Goal: Navigation & Orientation: Find specific page/section

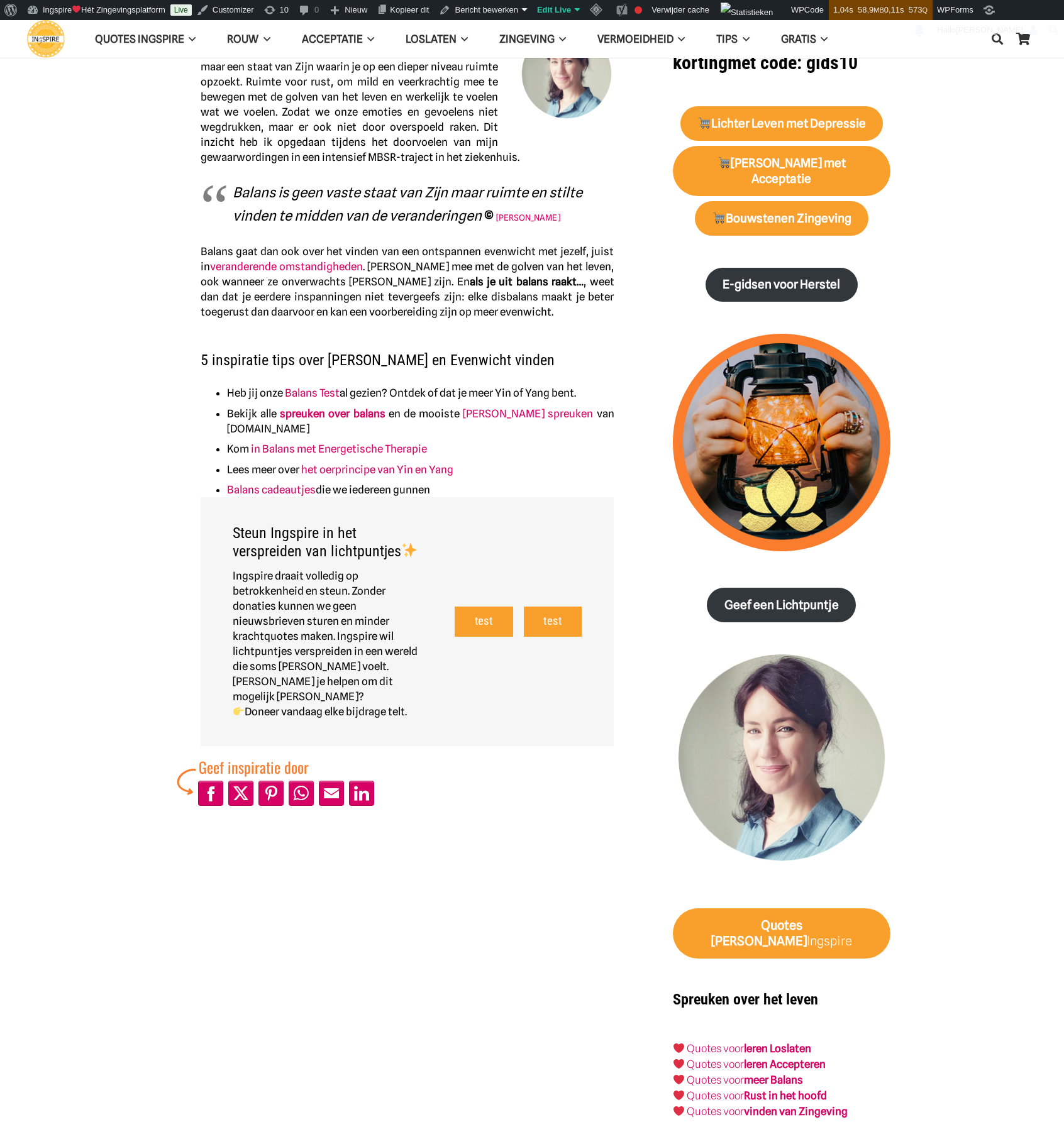
scroll to position [503, 0]
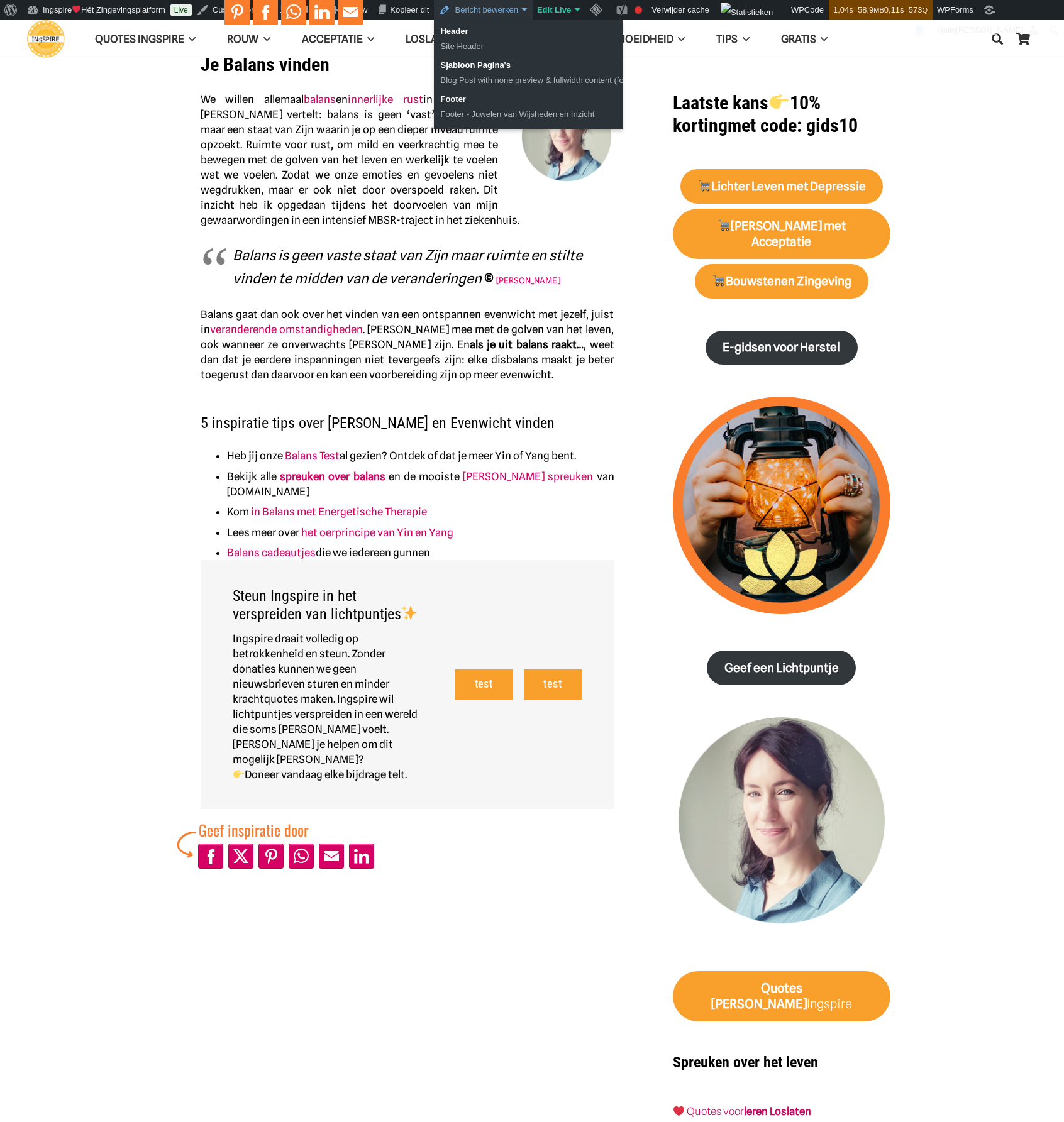
click at [466, 9] on link "Bericht bewerken" at bounding box center [483, 10] width 98 height 20
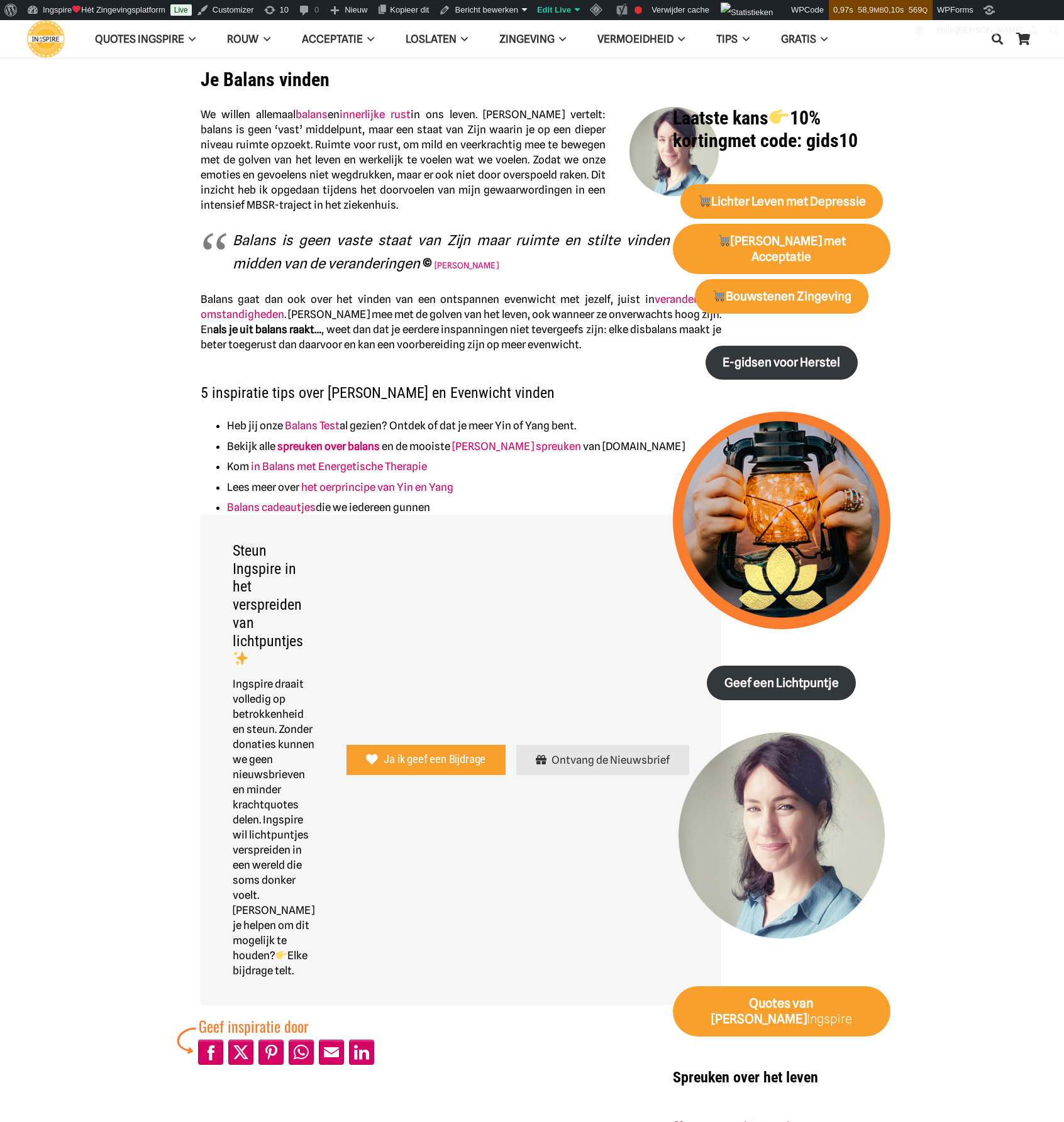
scroll to position [503, 0]
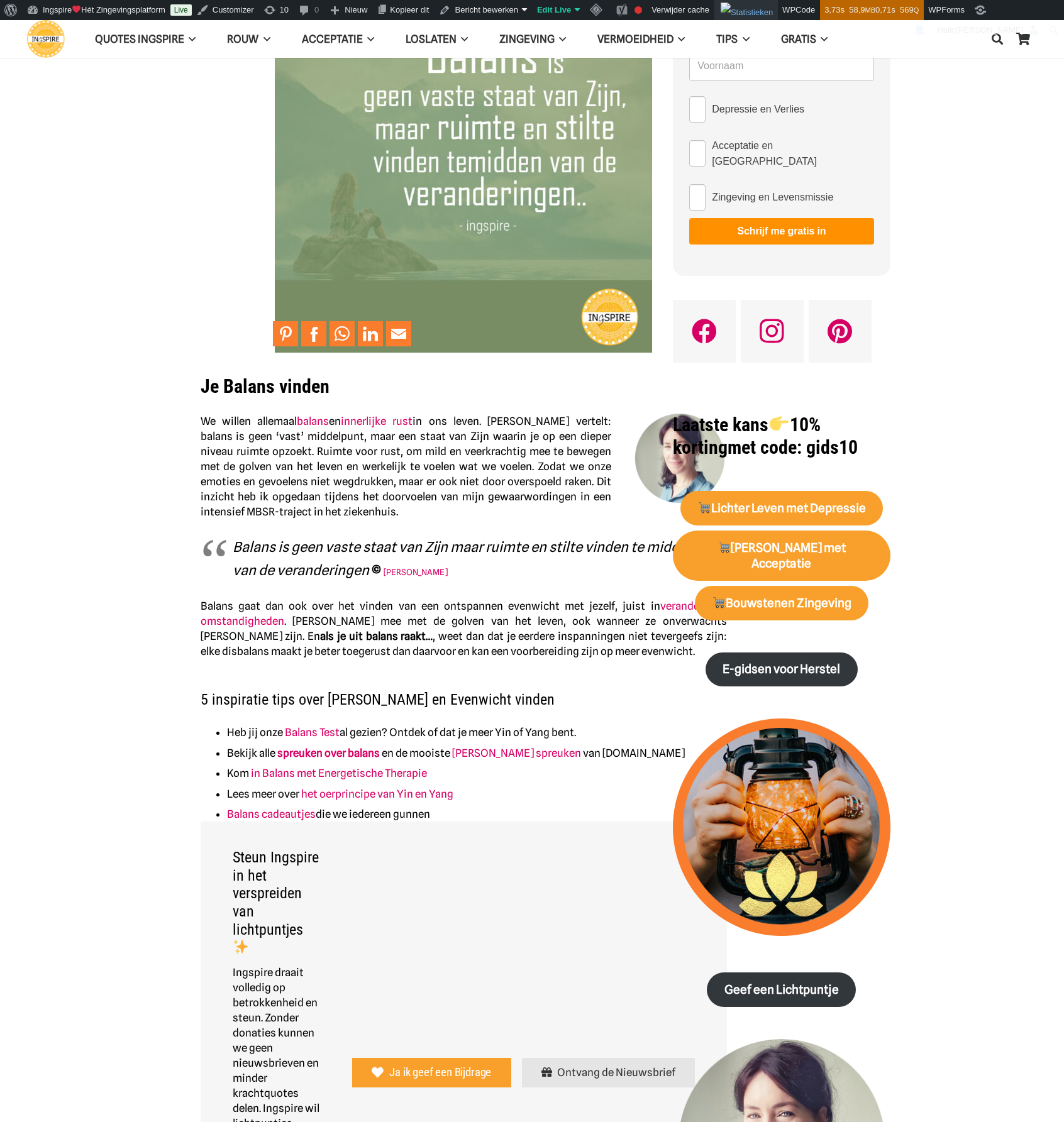
scroll to position [126, 0]
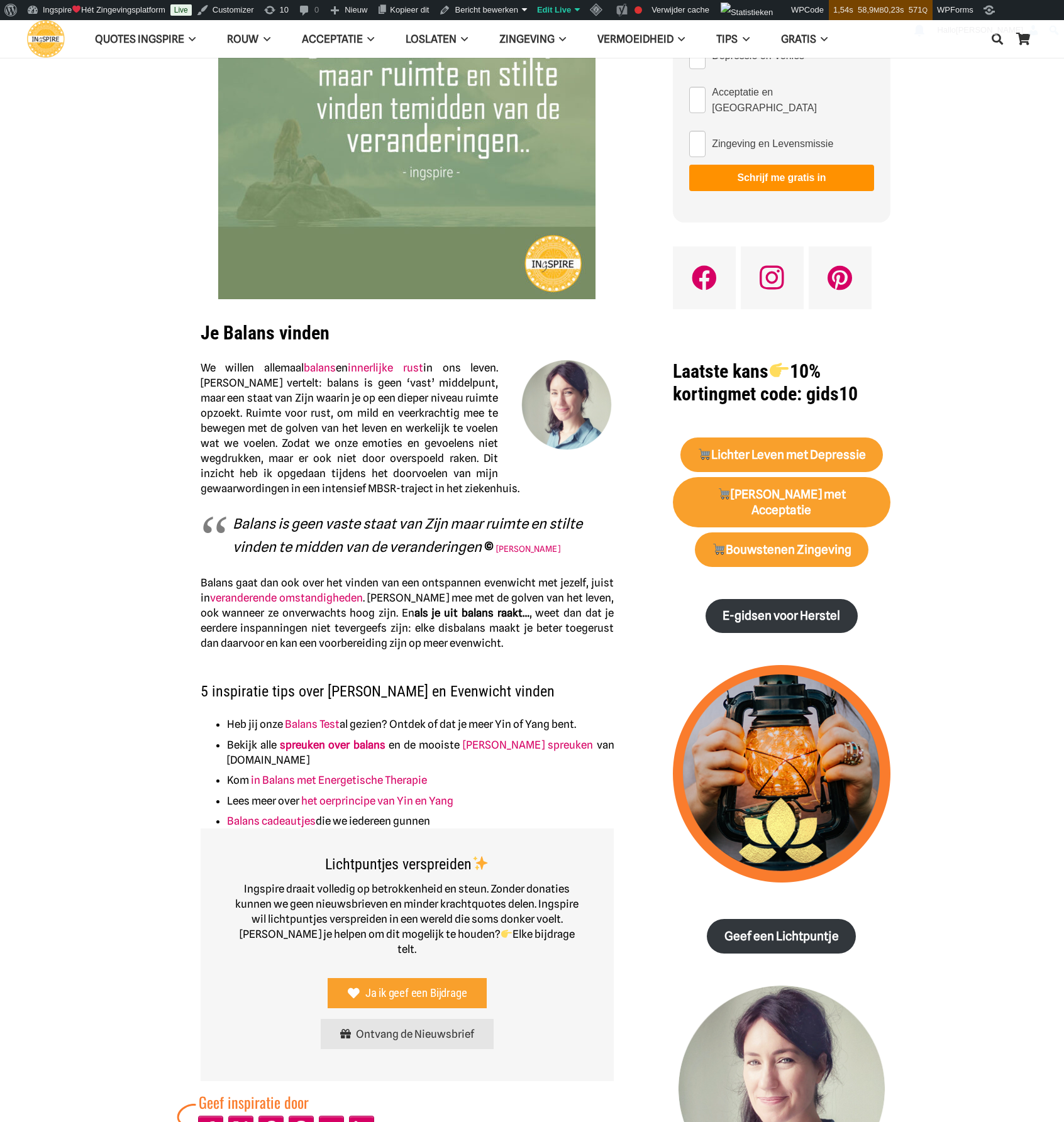
scroll to position [378, 0]
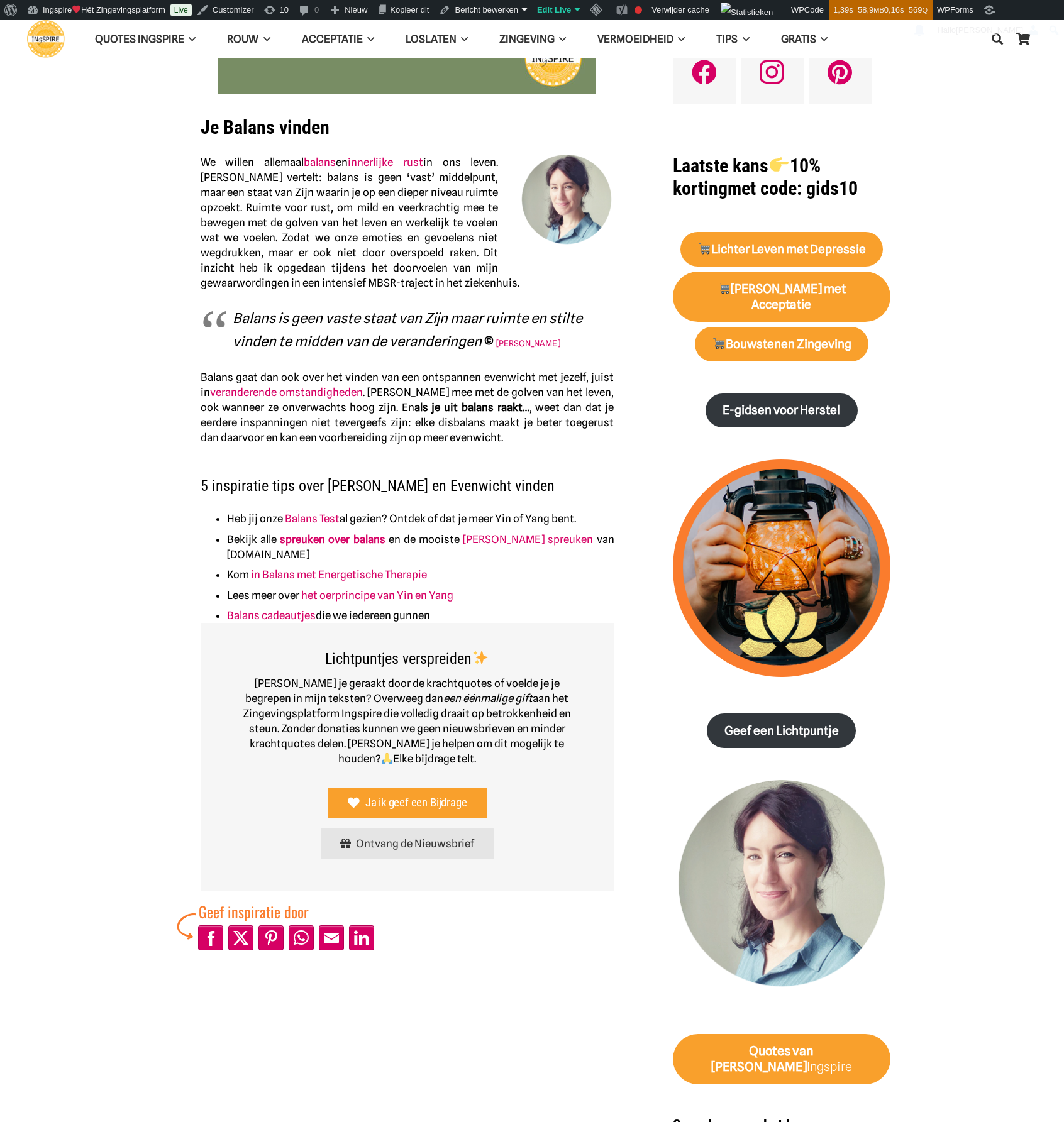
scroll to position [440, 0]
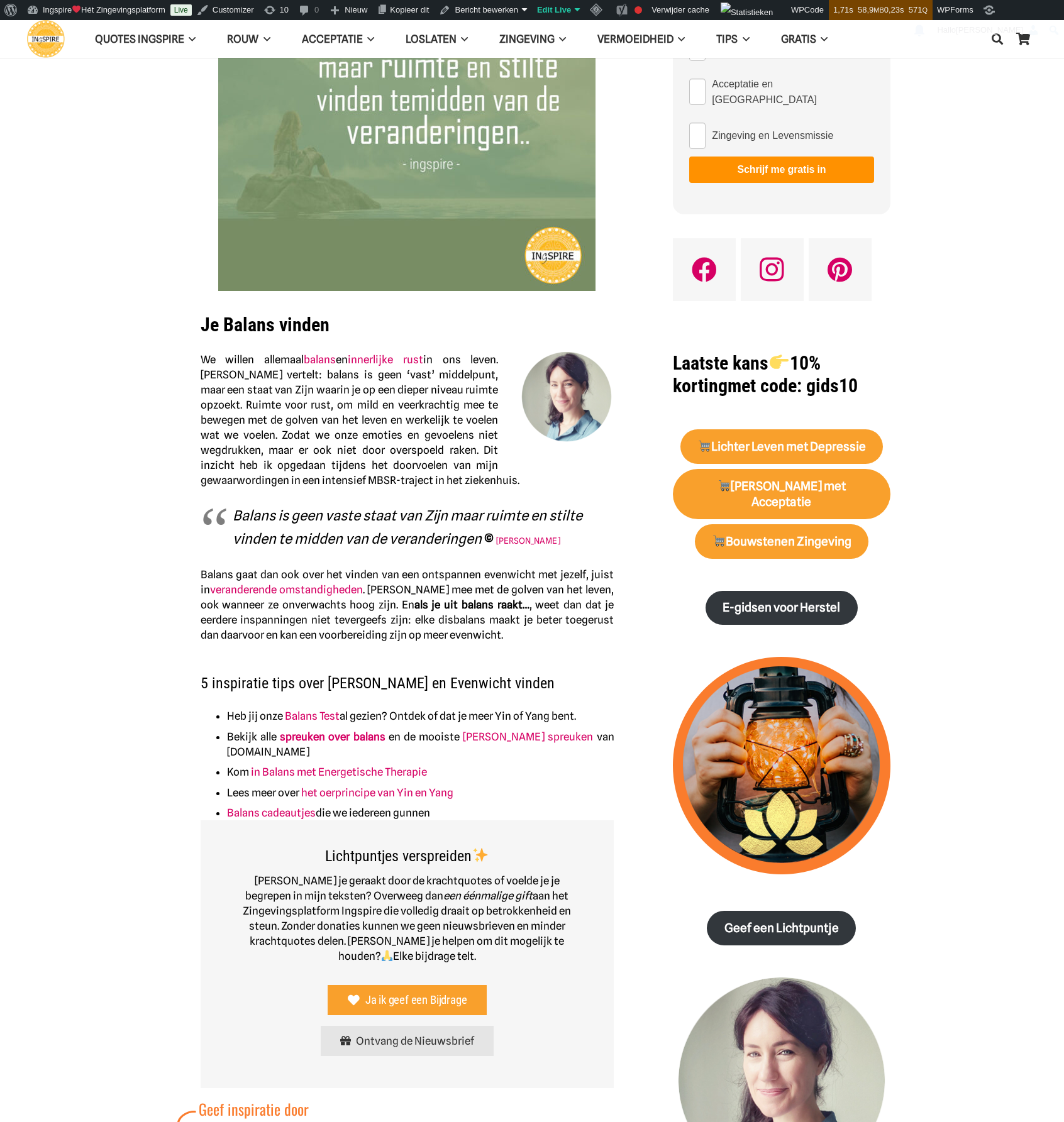
scroll to position [252, 0]
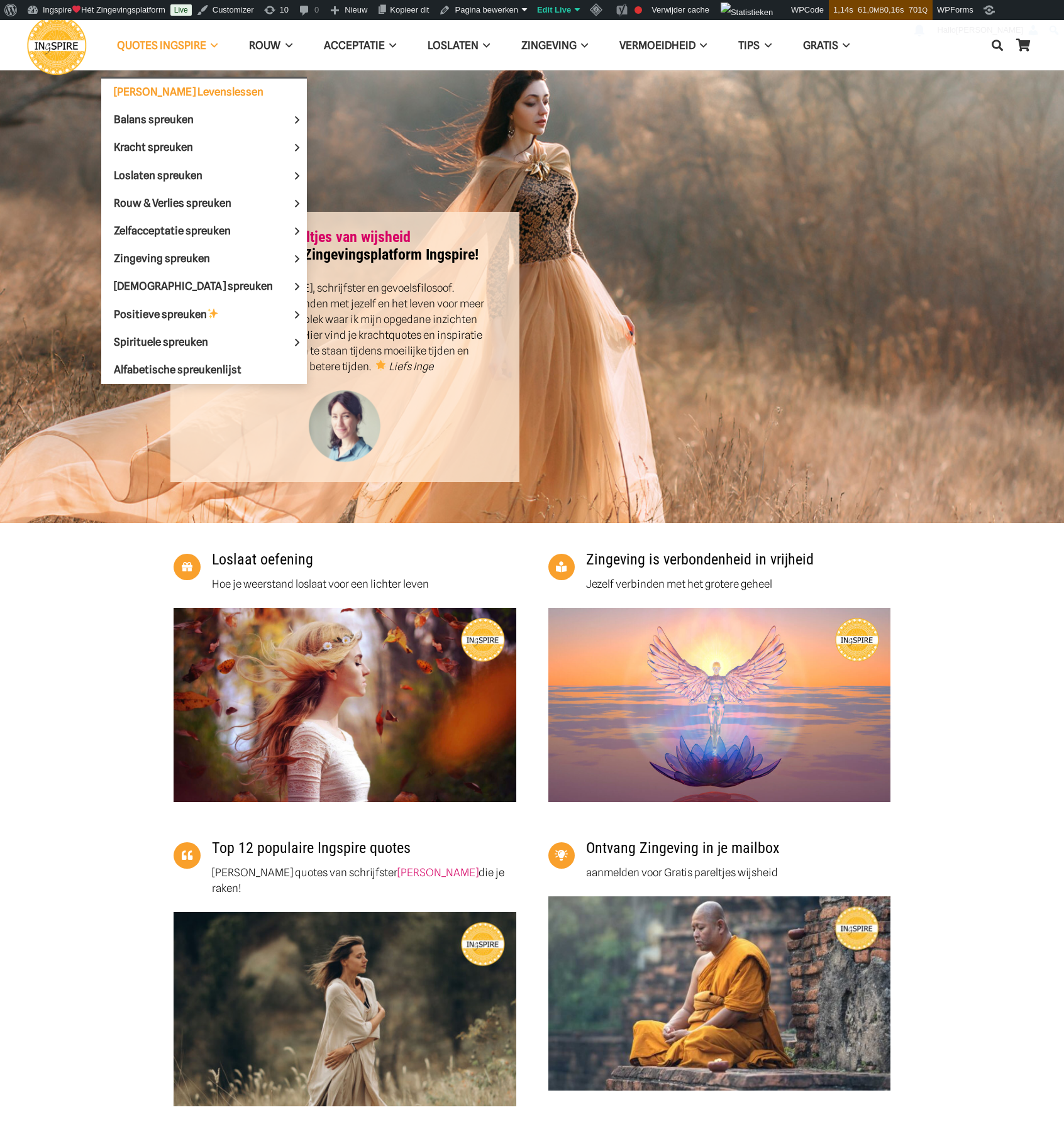
click at [171, 91] on span "[PERSON_NAME] Levenslessen" at bounding box center [188, 91] width 150 height 13
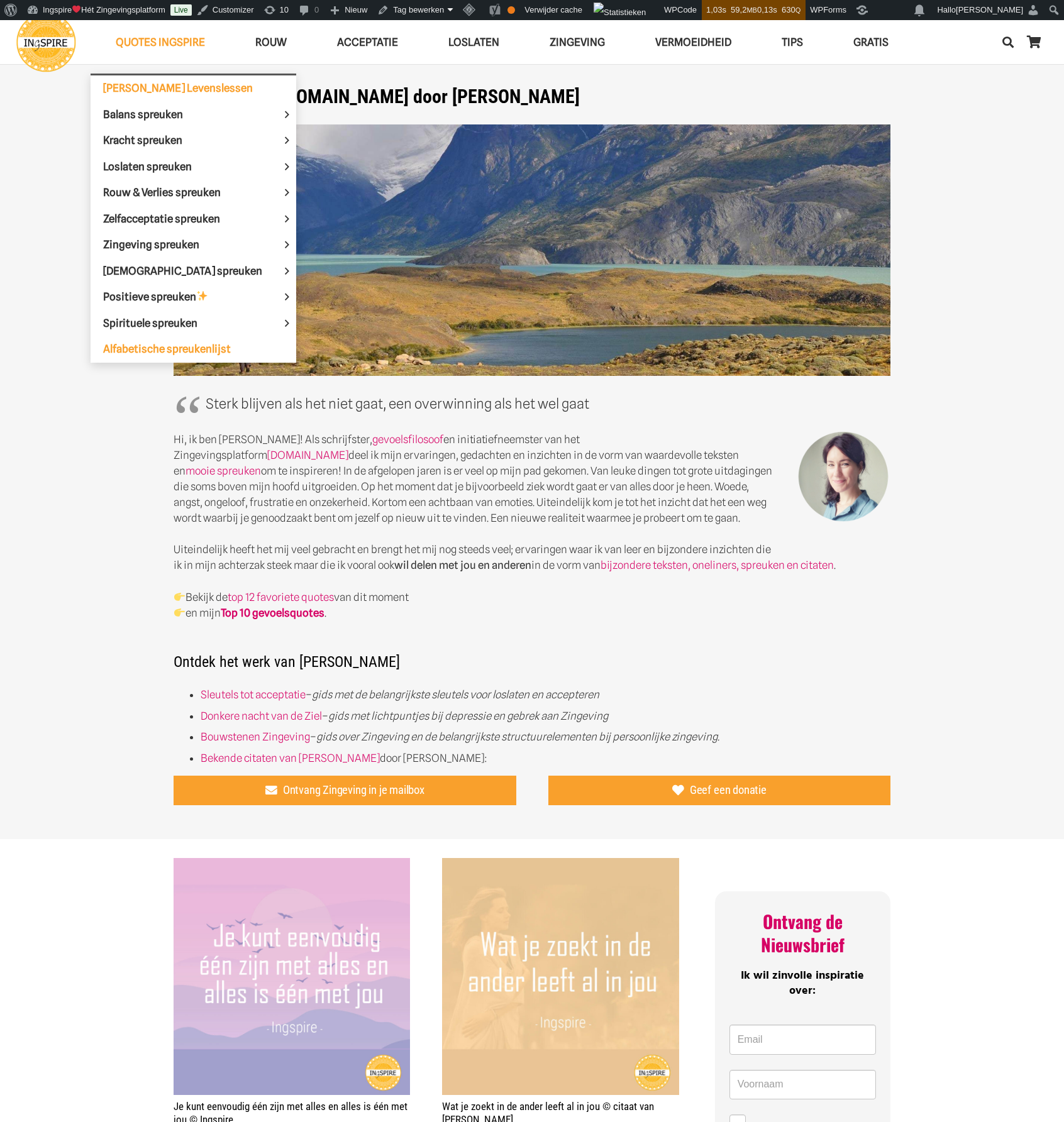
click at [196, 351] on span "Alfabetische spreukenlijst" at bounding box center [166, 349] width 128 height 13
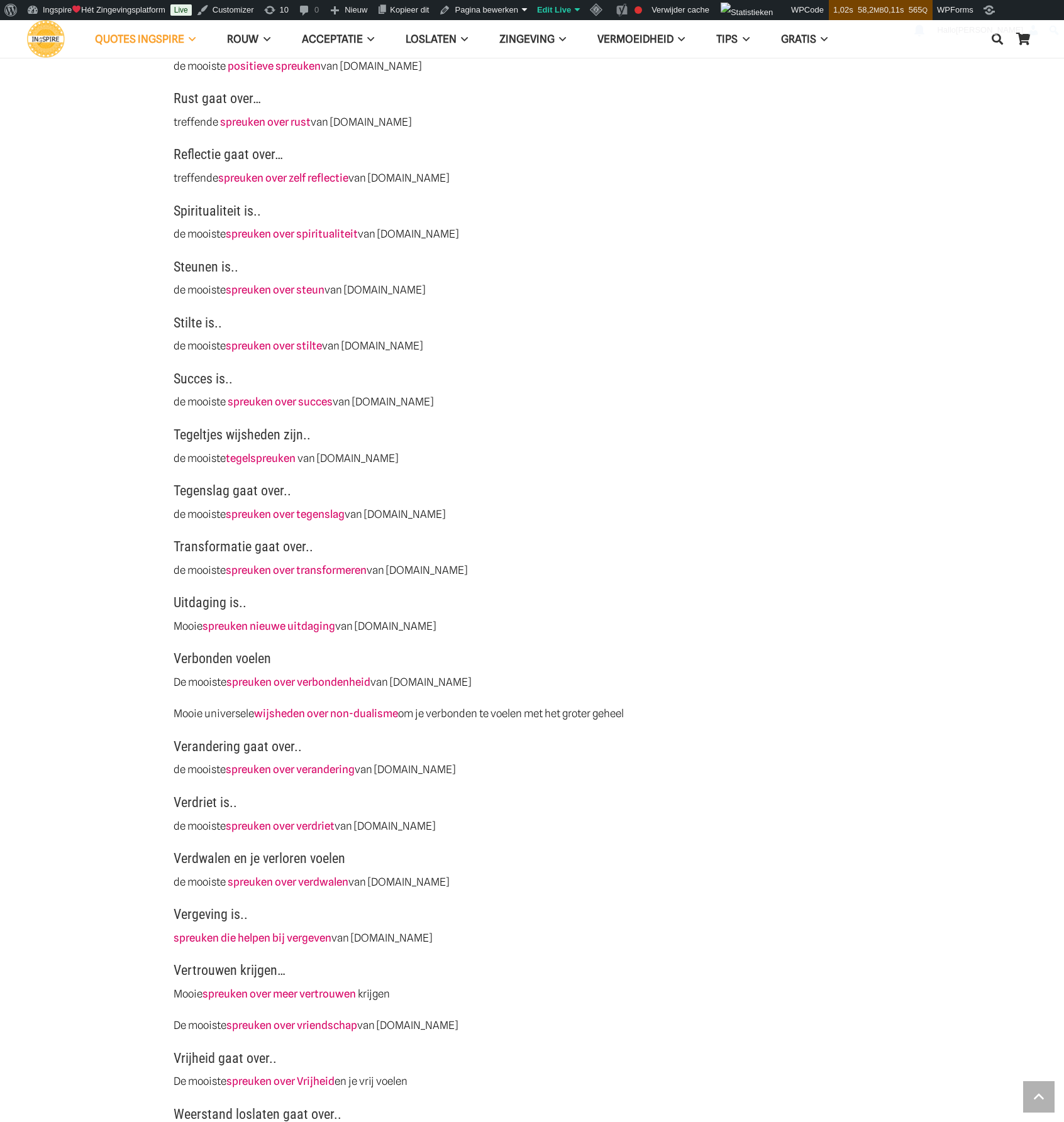
scroll to position [2830, 0]
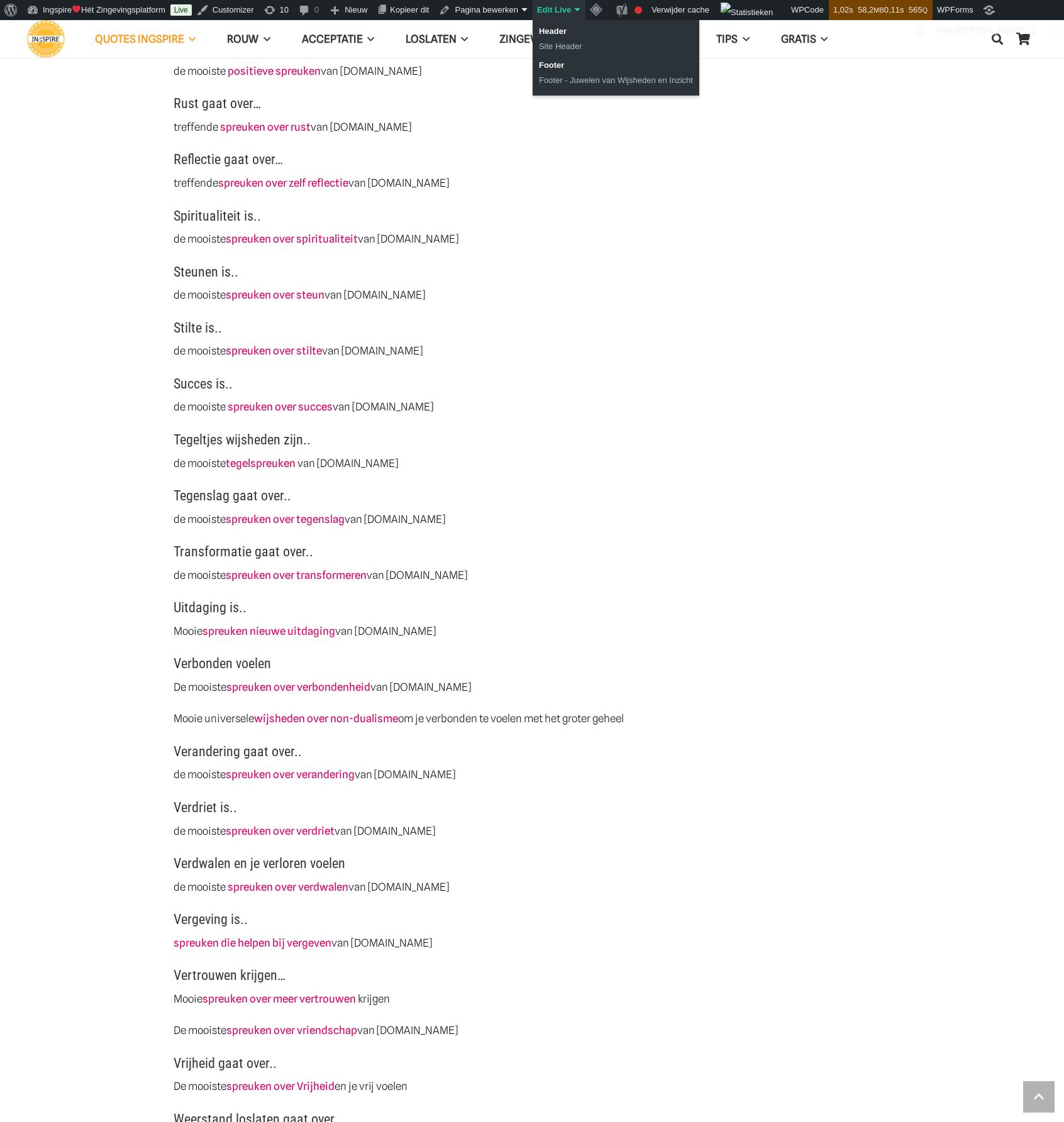
click at [548, 11] on link "Edit Live" at bounding box center [559, 10] width 53 height 20
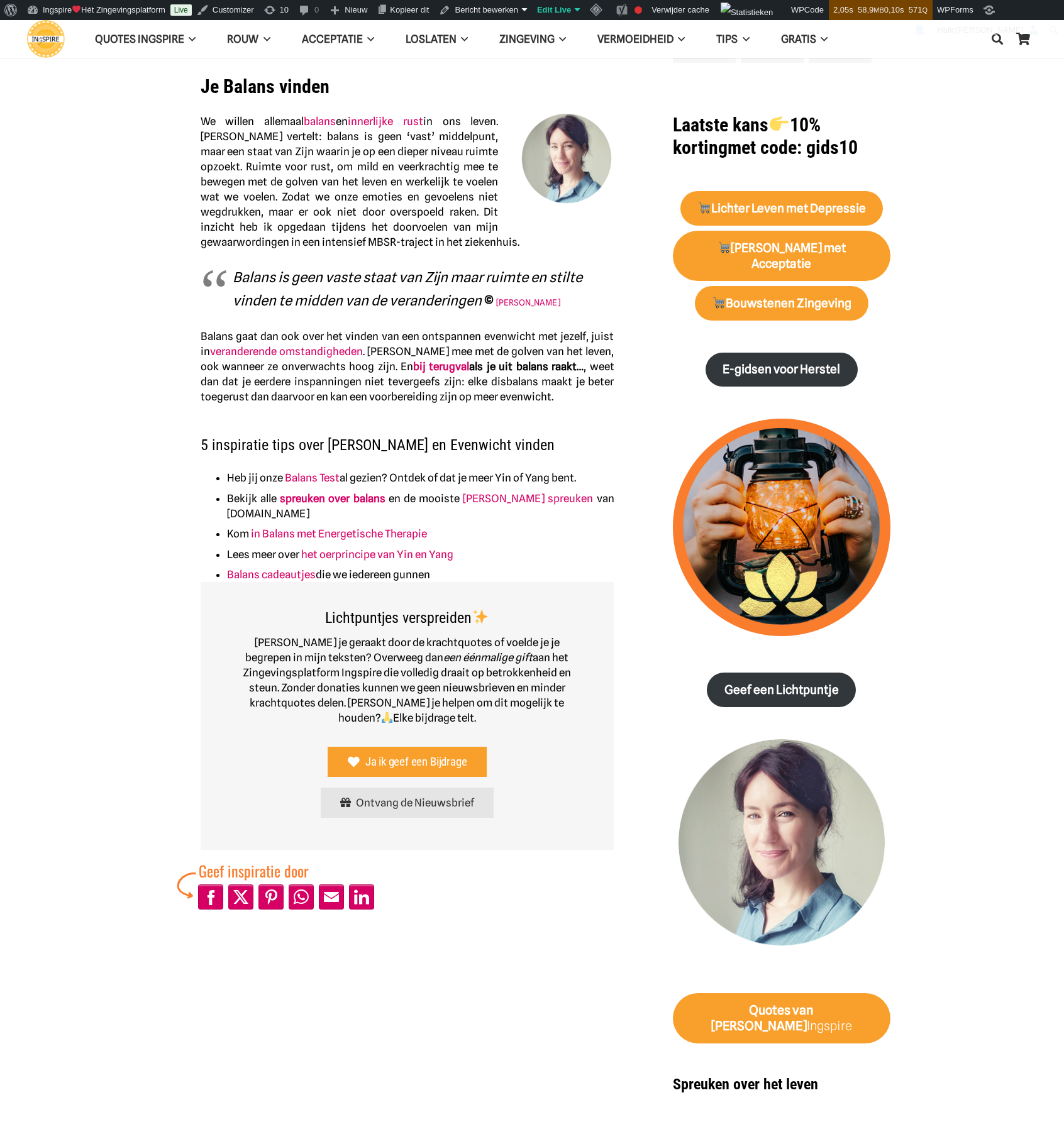
scroll to position [503, 0]
